Goal: Task Accomplishment & Management: Manage account settings

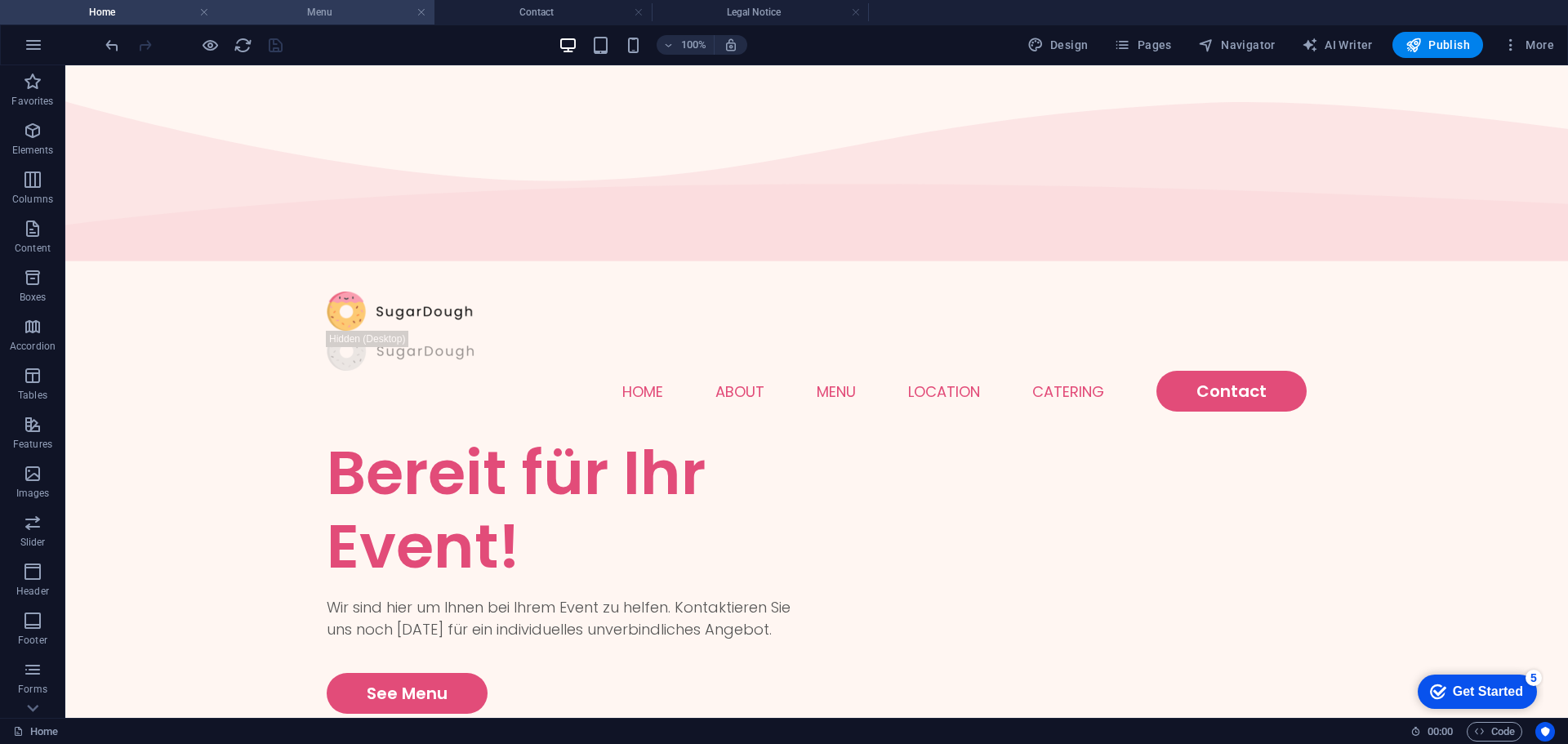
click at [340, 3] on h4 "Menu" at bounding box center [325, 12] width 217 height 18
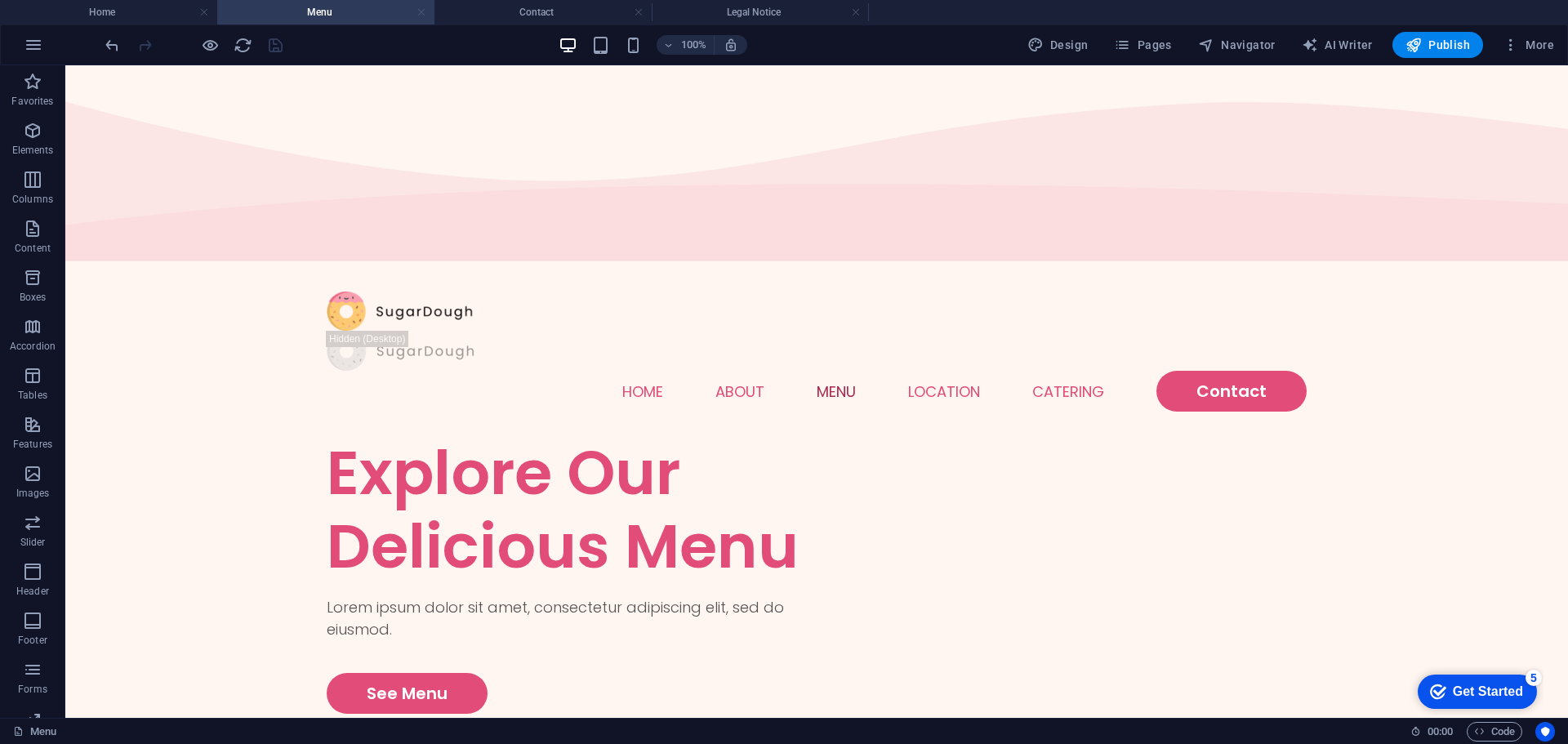
click at [426, 11] on link at bounding box center [422, 13] width 10 height 16
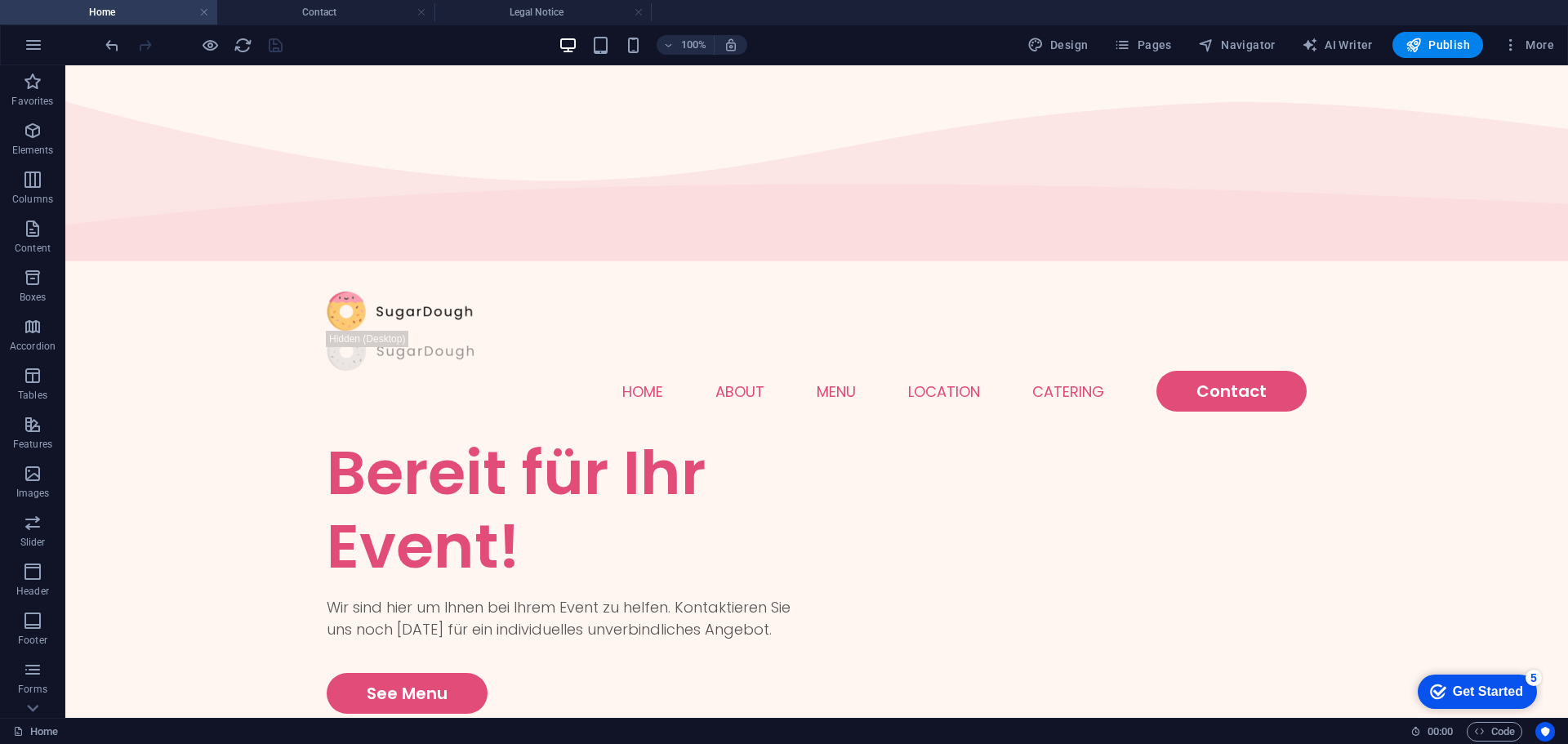
click at [426, 11] on link at bounding box center [422, 13] width 10 height 16
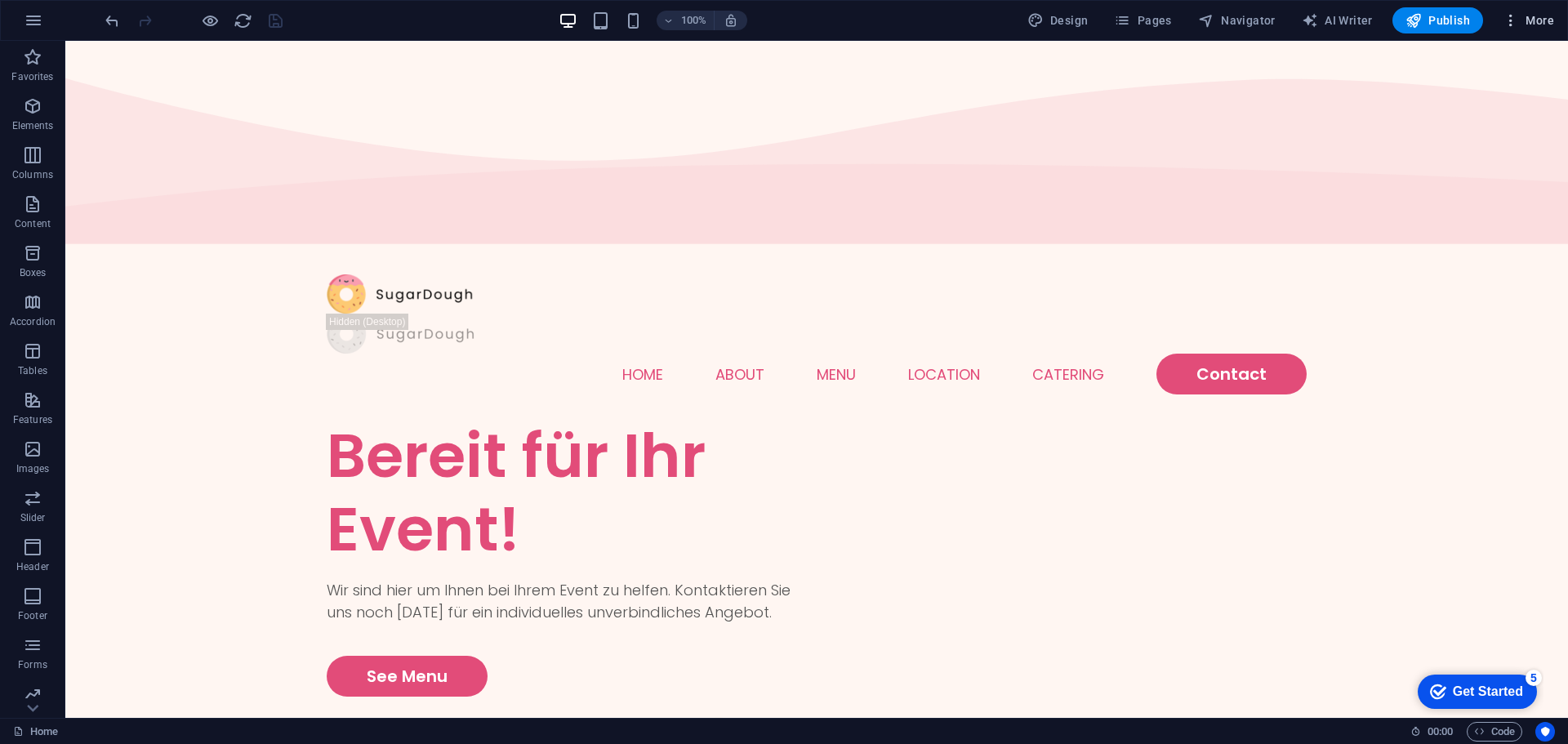
click at [1519, 23] on span "More" at bounding box center [1528, 20] width 52 height 16
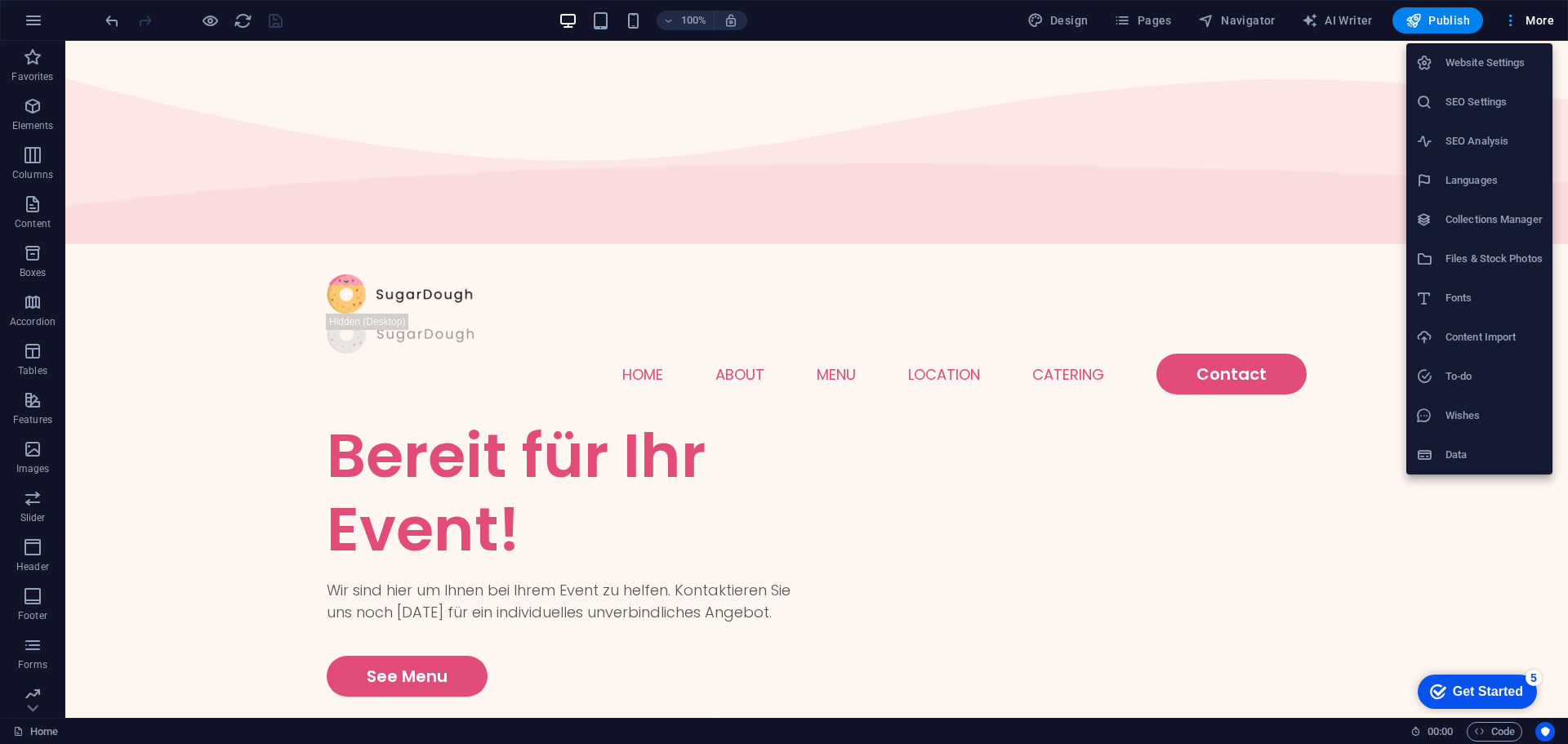
click at [1519, 23] on div at bounding box center [784, 372] width 1568 height 744
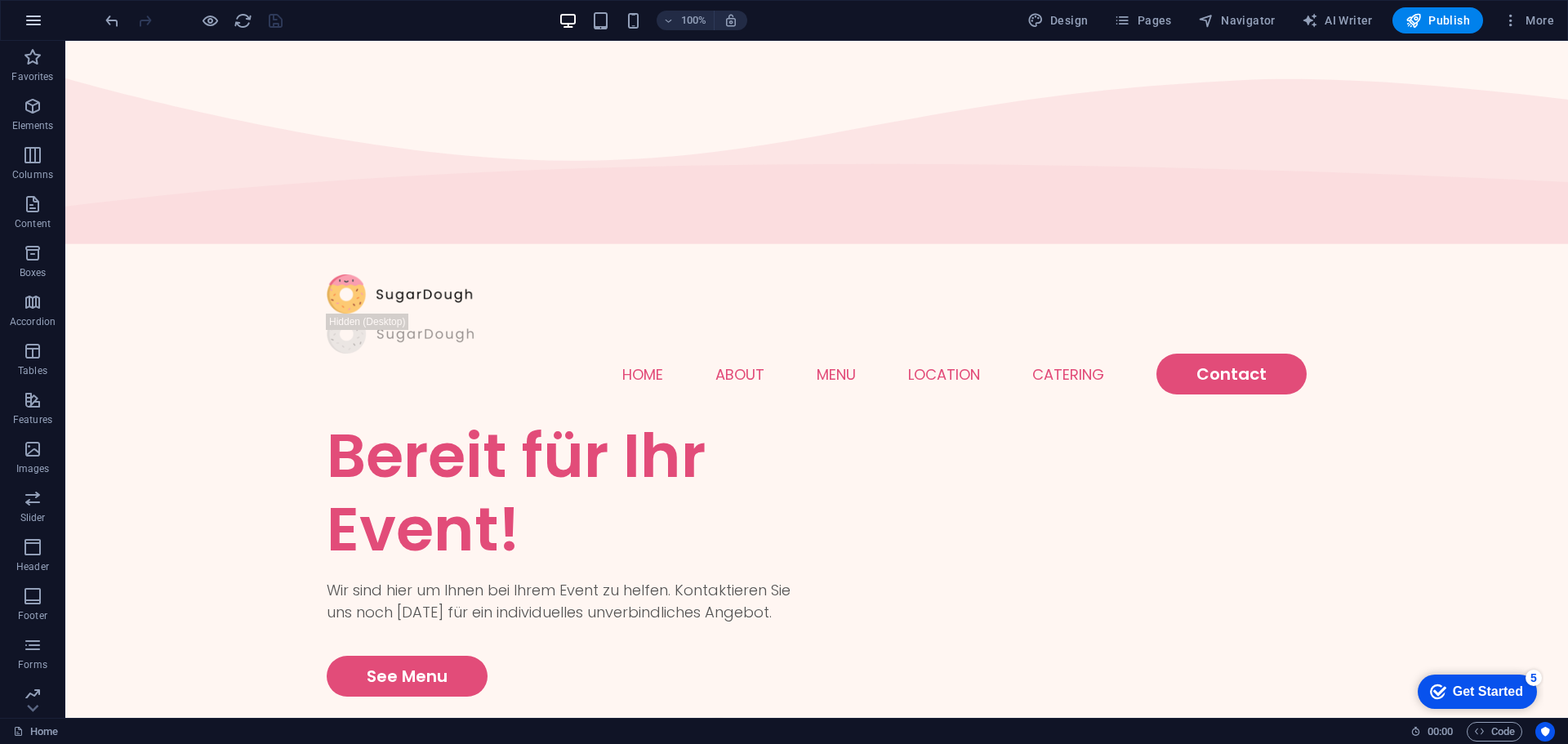
click at [36, 21] on icon "button" at bounding box center [34, 21] width 20 height 20
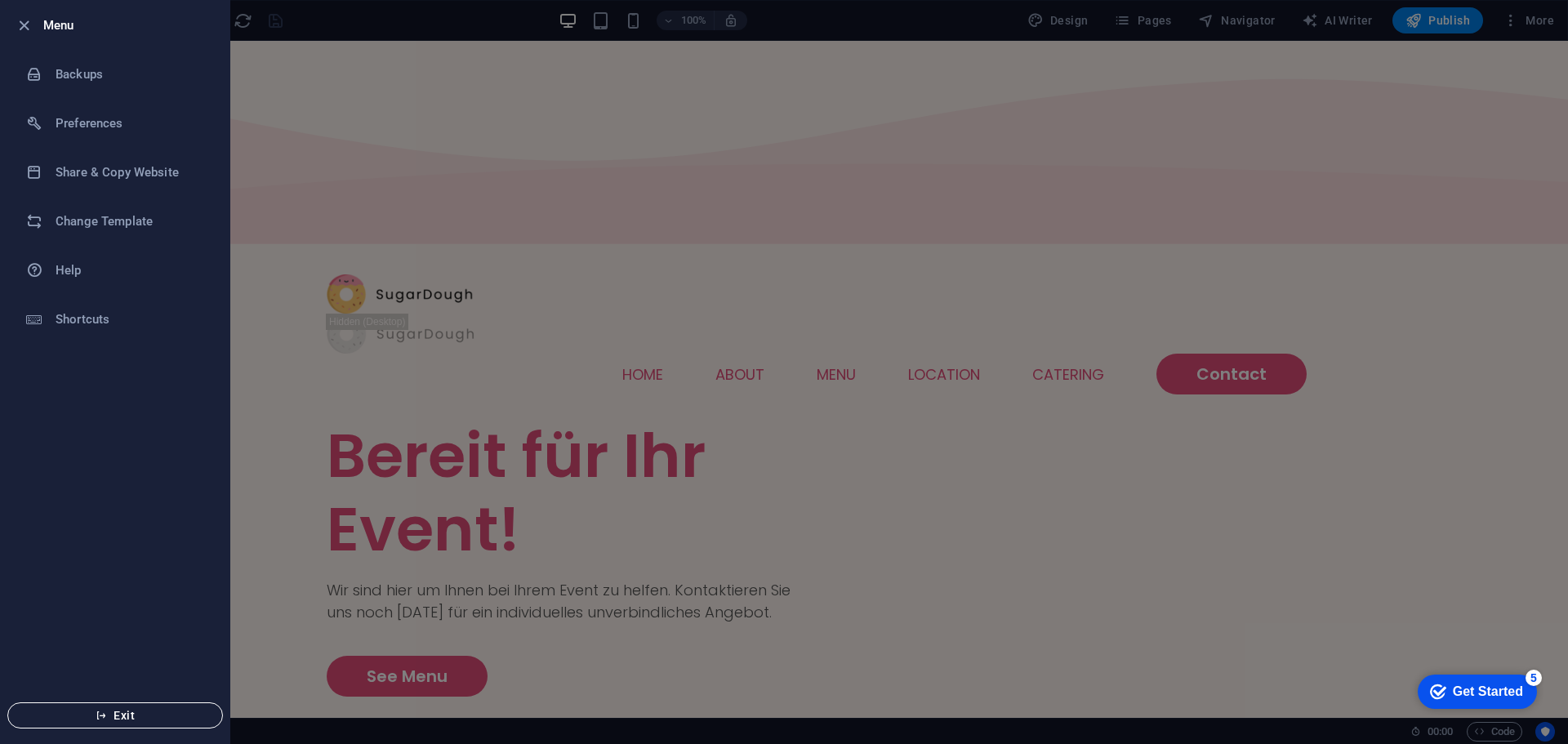
click at [95, 719] on icon "button" at bounding box center [100, 715] width 11 height 11
